Goal: Complete application form

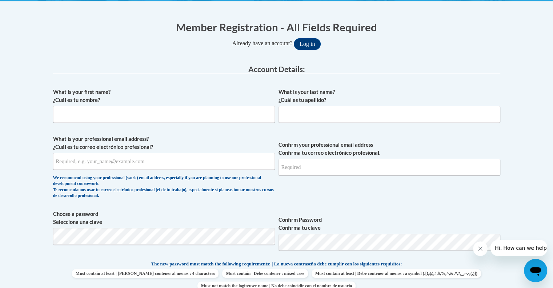
scroll to position [134, 0]
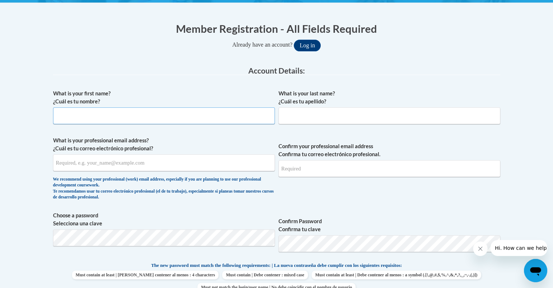
click at [103, 115] on input "What is your first name? ¿Cuál es tu nombre?" at bounding box center [164, 115] width 222 height 17
type input "Miranda"
type input "Williams"
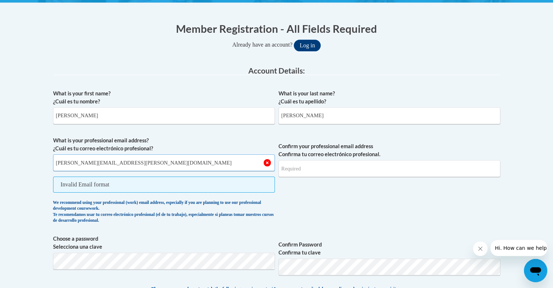
type input "miranda.williams@wfbschools.com"
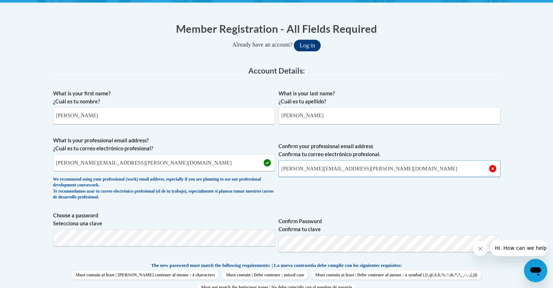
type input "miranda.williams@wfbschools.com"
click at [294, 40] on button "Log in" at bounding box center [307, 46] width 27 height 12
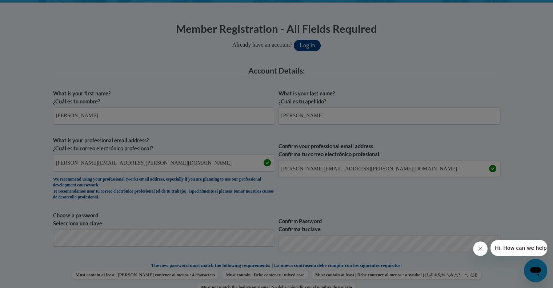
scroll to position [191, 0]
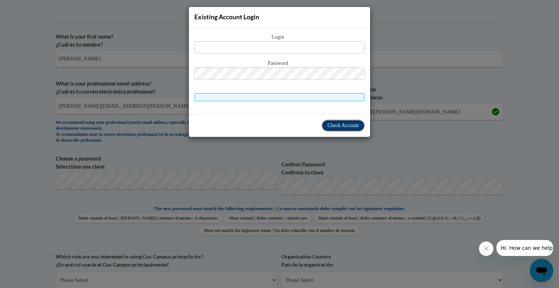
click at [333, 125] on span "Check Account" at bounding box center [342, 125] width 31 height 5
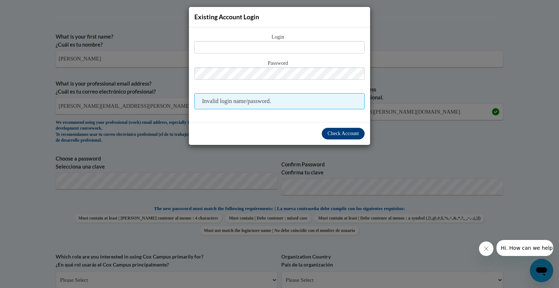
click at [416, 37] on div "Existing Account Login Login Password Invalid login name/password. Check Account" at bounding box center [279, 144] width 559 height 288
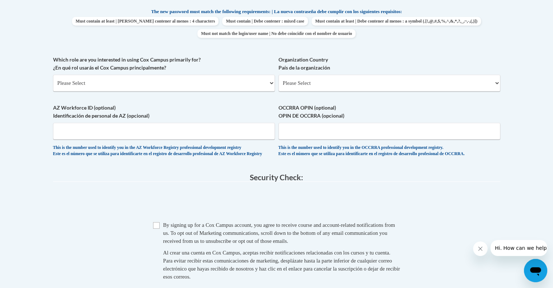
scroll to position [388, 0]
click at [166, 86] on select "Please Select College/University | Colegio/Universidad Community/Nonprofit Part…" at bounding box center [164, 82] width 222 height 17
select select "fbf2d438-af2f-41f8-98f1-81c410e29de3"
click at [53, 74] on select "Please Select College/University | Colegio/Universidad Community/Nonprofit Part…" at bounding box center [164, 82] width 222 height 17
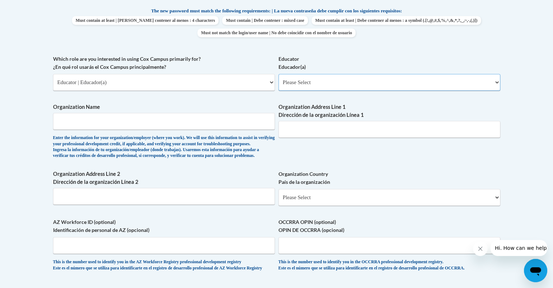
click at [320, 81] on select "Please Select Early Learning/Daycare Teacher/Family Home Care Provider | Maestr…" at bounding box center [390, 82] width 222 height 17
select select "8e40623d-54d0-45cd-9f92-5df65cd3f8cf"
click at [279, 74] on select "Please Select Early Learning/Daycare Teacher/Family Home Care Provider | Maestr…" at bounding box center [390, 82] width 222 height 17
click at [144, 124] on input "Organization Name" at bounding box center [164, 121] width 222 height 17
type input "R"
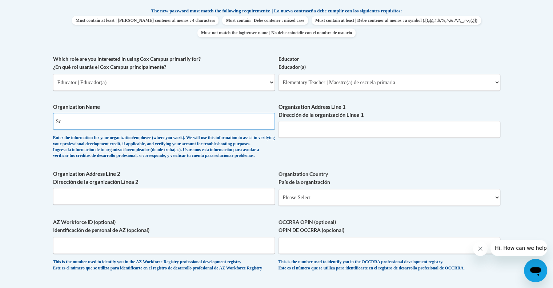
type input "S"
type input "Whitefish Bay School District"
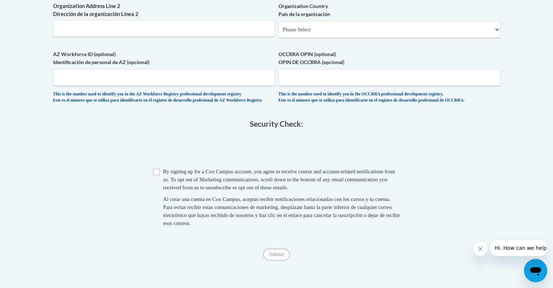
scroll to position [556, 0]
click at [318, 38] on select "Please Select United States | Estados Unidos Outside of the United States | Fue…" at bounding box center [390, 29] width 222 height 17
select select "ad49bcad-a171-4b2e-b99c-48b446064914"
click at [279, 33] on select "Please Select United States | Estados Unidos Outside of the United States | Fue…" at bounding box center [390, 29] width 222 height 17
select select
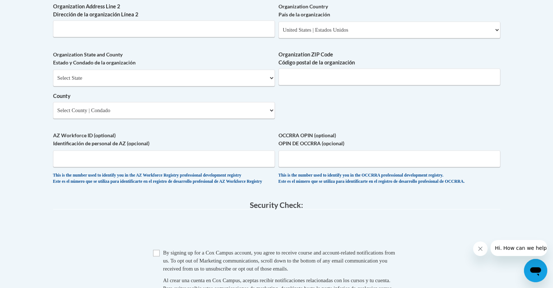
click at [69, 67] on label "Organization State and County Estado y Condado de la organización" at bounding box center [164, 59] width 222 height 16
click at [72, 86] on select "Select State Alabama Alaska Arizona Arkansas California Colorado Connecticut De…" at bounding box center [164, 77] width 222 height 17
select select "Wisconsin"
click at [53, 81] on select "Select State Alabama Alaska Arizona Arkansas California Colorado Connecticut De…" at bounding box center [164, 77] width 222 height 17
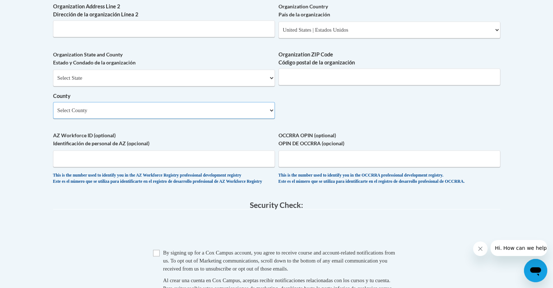
click at [92, 119] on select "Select County Adams Ashland Barron Bayfield Brown Buffalo Burnett Calumet Chipp…" at bounding box center [164, 110] width 222 height 17
select select "Milwaukee"
click at [53, 114] on select "Select County Adams Ashland Barron Bayfield Brown Buffalo Burnett Calumet Chipp…" at bounding box center [164, 110] width 222 height 17
click at [313, 85] on input "Organization ZIP Code Código postal de la organización" at bounding box center [390, 76] width 222 height 17
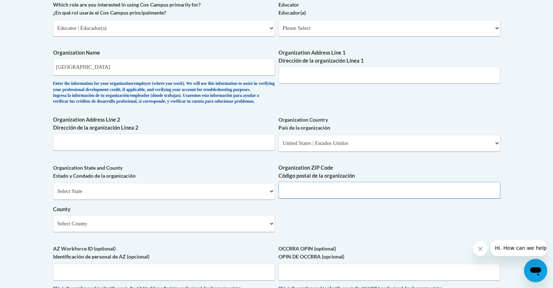
scroll to position [441, 0]
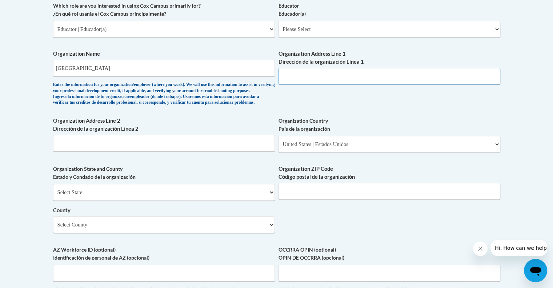
click at [303, 77] on input "Organization Address Line 1 Dirección de la organización Línea 1" at bounding box center [390, 76] width 222 height 17
type input "1200 E Fairmount Ave"
click at [71, 151] on input "Organization Address Line 2 Dirección de la organización Línea 2" at bounding box center [164, 143] width 222 height 17
type input "Whitefish Bay"
click at [296, 199] on input "Organization ZIP Code Código postal de la organización" at bounding box center [390, 191] width 222 height 17
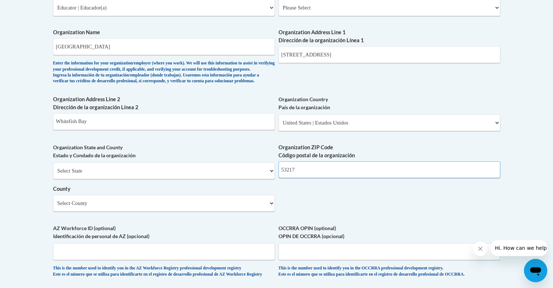
scroll to position [681, 0]
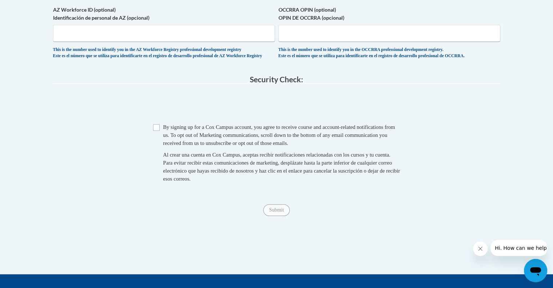
type input "53217"
click at [158, 131] on input "Checkbox" at bounding box center [156, 127] width 7 height 7
checkbox input "true"
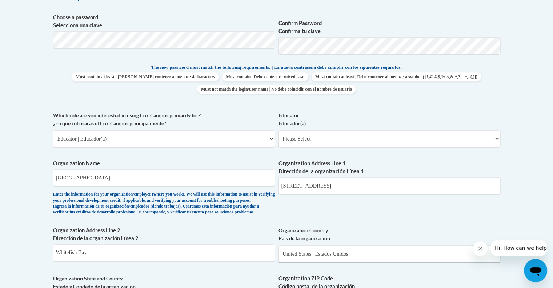
scroll to position [306, 0]
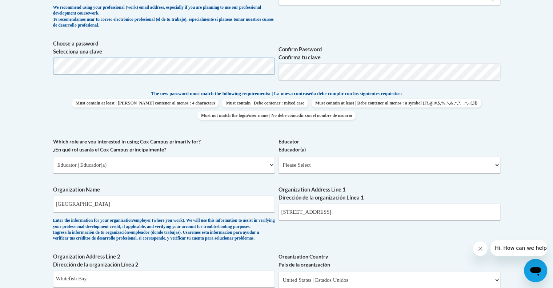
click at [0, 69] on body "This site uses cookies to help improve your learning experience. By continuing …" at bounding box center [276, 236] width 553 height 1084
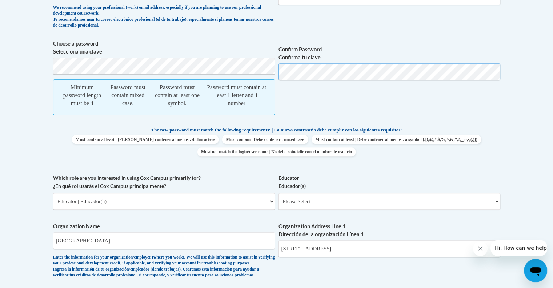
click at [234, 80] on span "Choose a password Selecciona una clave Minimum password length must be 4 Passwo…" at bounding box center [276, 81] width 447 height 83
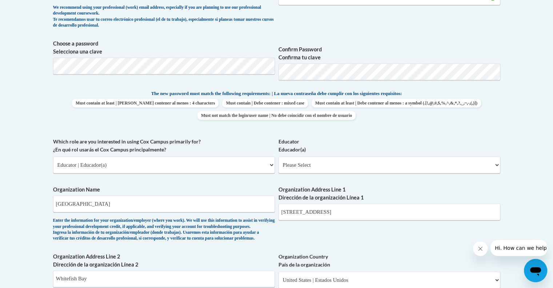
scroll to position [662, 0]
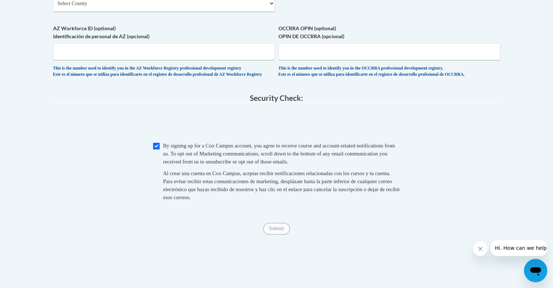
click at [288, 72] on span "OCCRRA OPIN (optional) OPIN DE OCCRRA (opcional) This is the number used to ide…" at bounding box center [390, 50] width 222 height 53
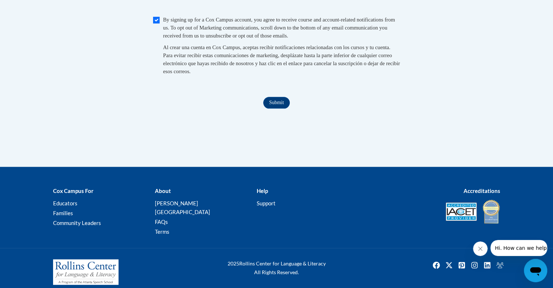
scroll to position [805, 0]
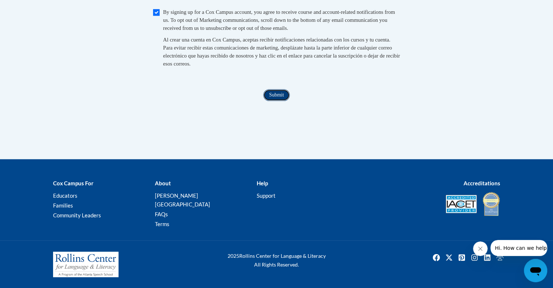
click at [277, 101] on input "Submit" at bounding box center [276, 95] width 26 height 12
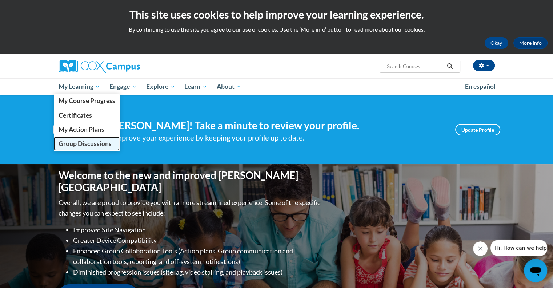
click at [88, 146] on span "Group Discussions" at bounding box center [84, 144] width 53 height 8
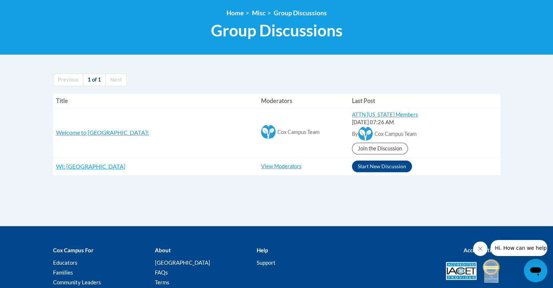
scroll to position [97, 0]
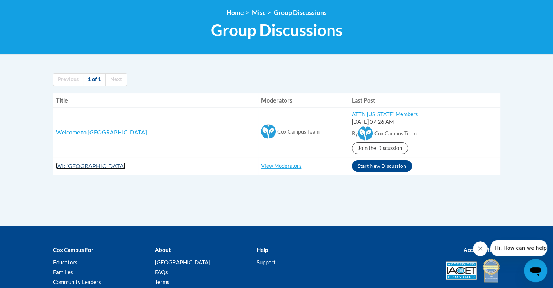
click at [126, 167] on span "WI: [GEOGRAPHIC_DATA]" at bounding box center [90, 165] width 69 height 7
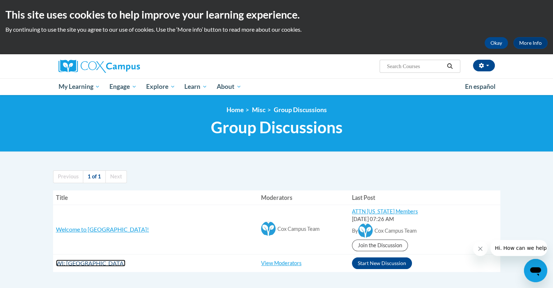
click at [117, 260] on span "WI: [GEOGRAPHIC_DATA]" at bounding box center [90, 262] width 69 height 7
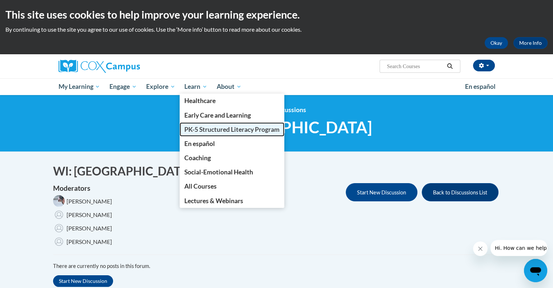
click at [202, 132] on span "PK-5 Structured Literacy Program" at bounding box center [231, 130] width 95 height 8
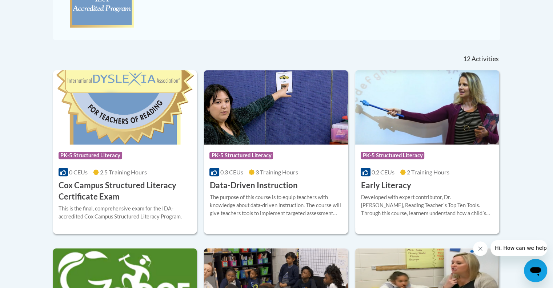
scroll to position [262, 0]
click at [154, 162] on div "Course Category: PK-5 Structured Literacy" at bounding box center [125, 156] width 133 height 16
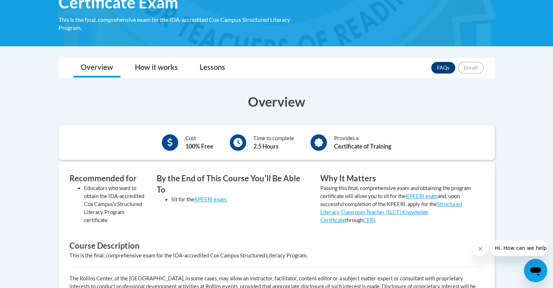
scroll to position [148, 0]
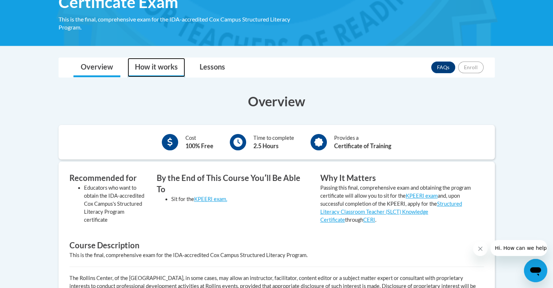
click at [155, 72] on link "How it works" at bounding box center [156, 67] width 57 height 19
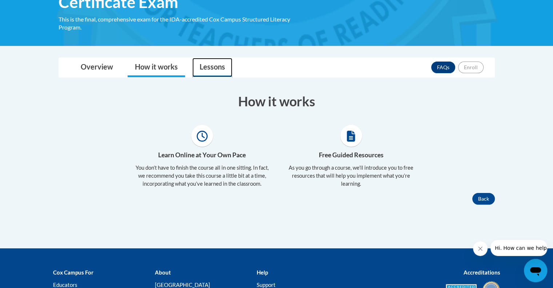
click at [220, 65] on link "Lessons" at bounding box center [212, 67] width 40 height 19
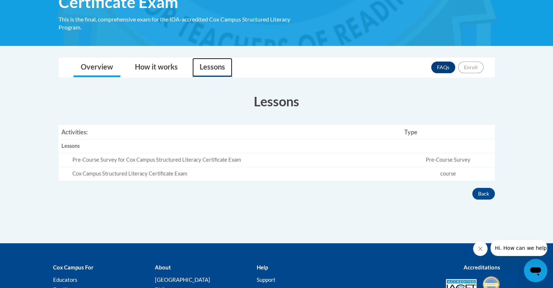
scroll to position [0, 0]
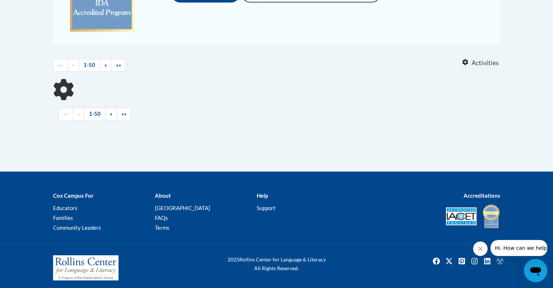
scroll to position [259, 0]
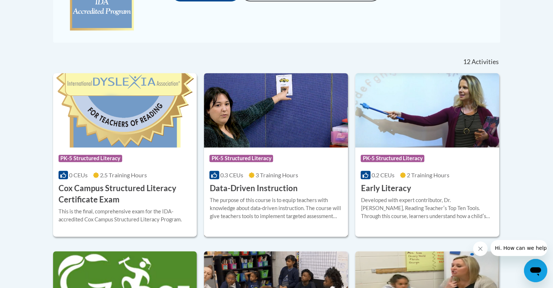
click at [307, 170] on div "Course Category: PK-5 Structured Literacy 0.3 CEUs 3 Training Hours COURSE Data…" at bounding box center [276, 170] width 144 height 47
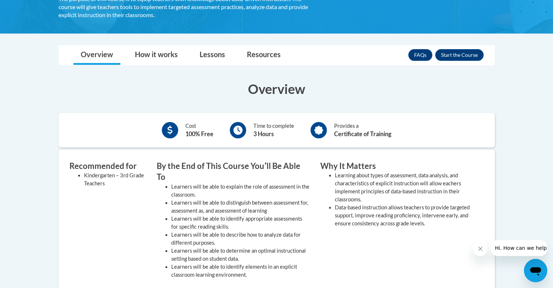
scroll to position [166, 0]
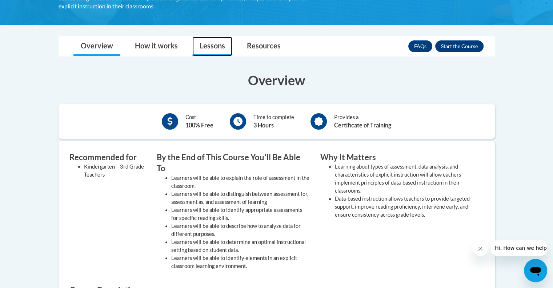
click at [217, 46] on link "Lessons" at bounding box center [212, 46] width 40 height 19
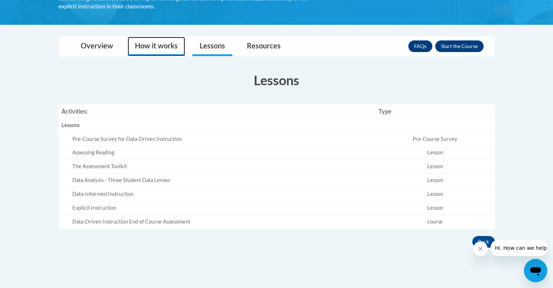
click at [151, 45] on link "How it works" at bounding box center [156, 46] width 57 height 19
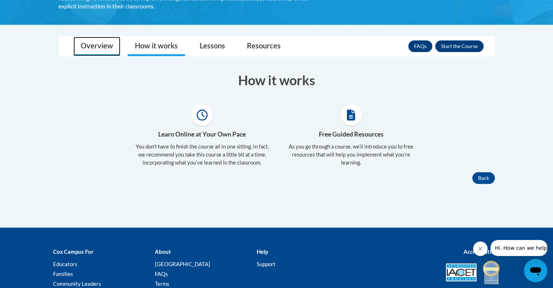
click at [106, 47] on link "Overview" at bounding box center [96, 46] width 47 height 19
